Goal: Transaction & Acquisition: Obtain resource

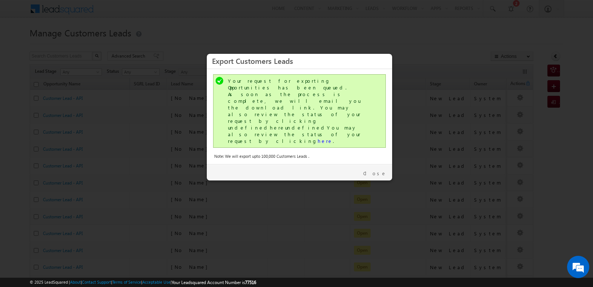
click at [384, 170] on link "Close" at bounding box center [374, 173] width 23 height 7
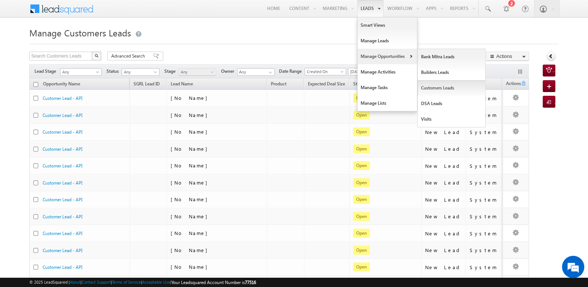
click at [434, 89] on link "Customers Leads" at bounding box center [452, 88] width 68 height 16
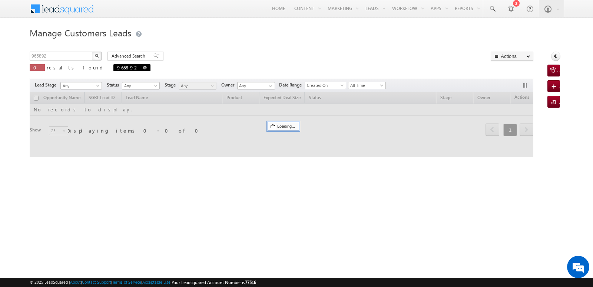
click at [143, 67] on span at bounding box center [145, 68] width 4 height 4
type input "Search Customers Leads"
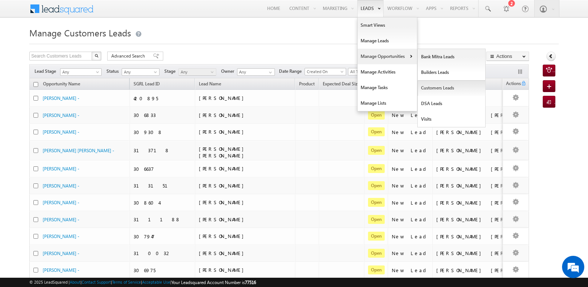
click at [425, 86] on link "Customers Leads" at bounding box center [452, 88] width 68 height 16
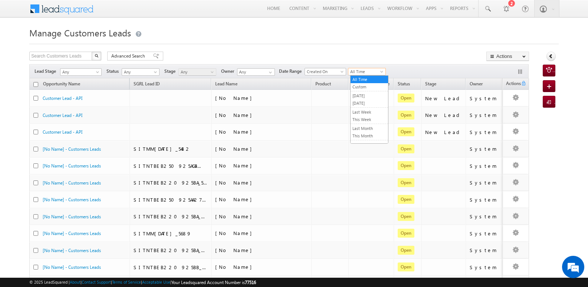
click at [371, 70] on span "All Time" at bounding box center [365, 71] width 35 height 7
click at [372, 103] on link "[DATE]" at bounding box center [368, 103] width 37 height 7
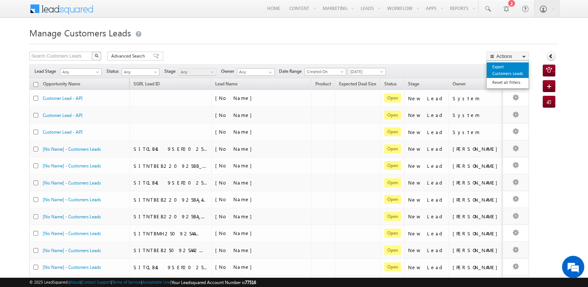
click at [508, 72] on link "Export Customers Leads" at bounding box center [507, 70] width 42 height 16
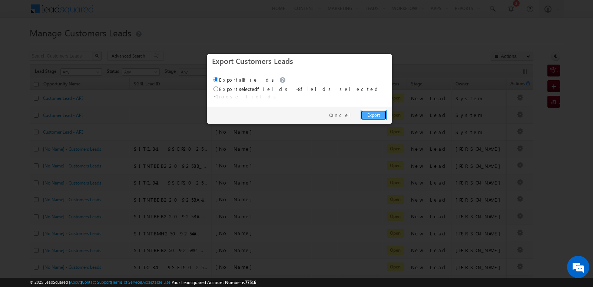
click at [377, 110] on link "Export" at bounding box center [374, 115] width 26 height 10
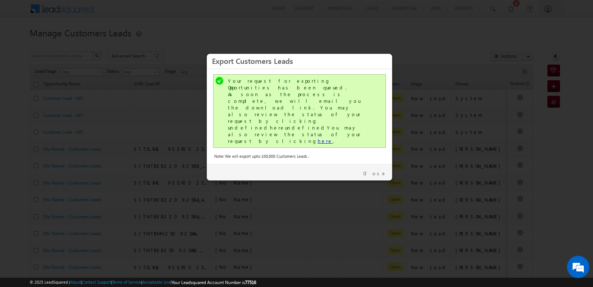
click at [318, 138] on link "here" at bounding box center [325, 141] width 15 height 6
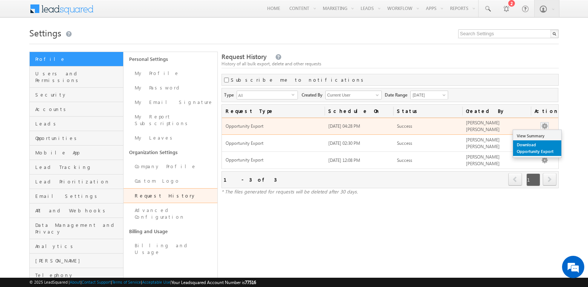
click at [537, 146] on link "Download Opportunity Export" at bounding box center [537, 148] width 48 height 16
